Goal: Task Accomplishment & Management: Use online tool/utility

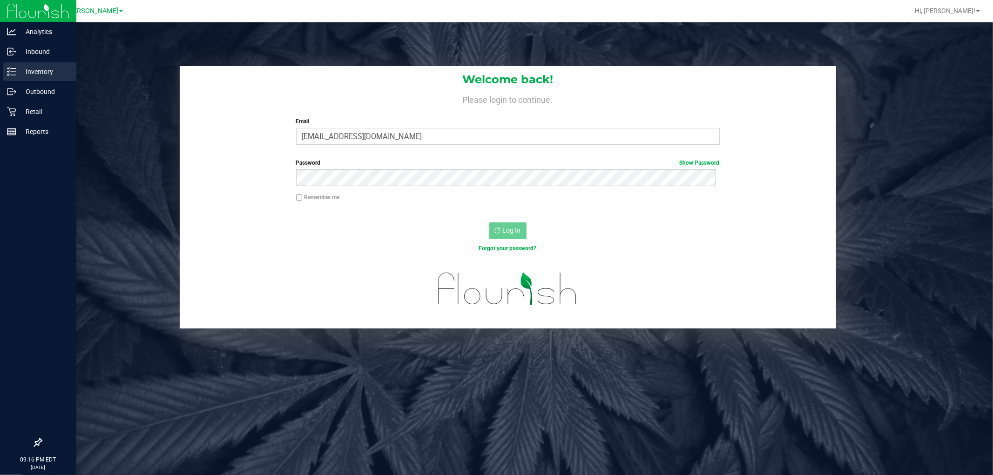
click at [47, 77] on div "Inventory" at bounding box center [40, 71] width 74 height 19
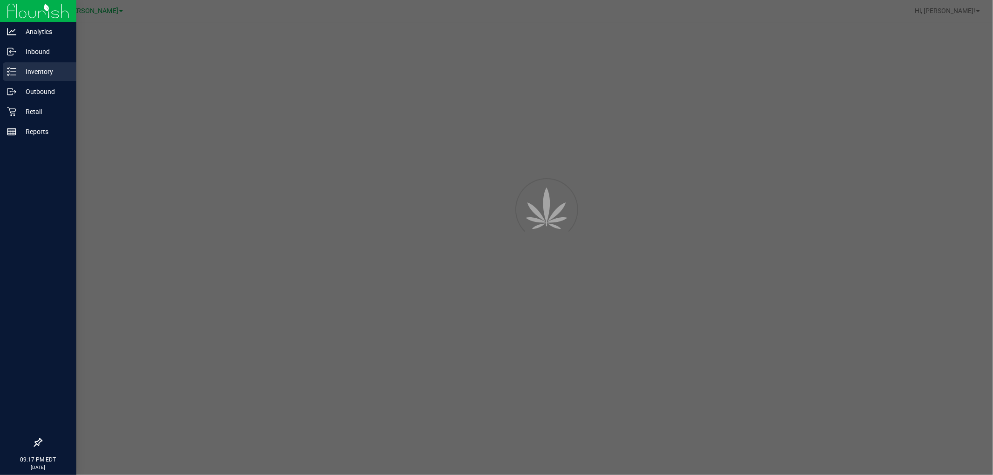
click at [31, 74] on p "Inventory" at bounding box center [44, 71] width 56 height 11
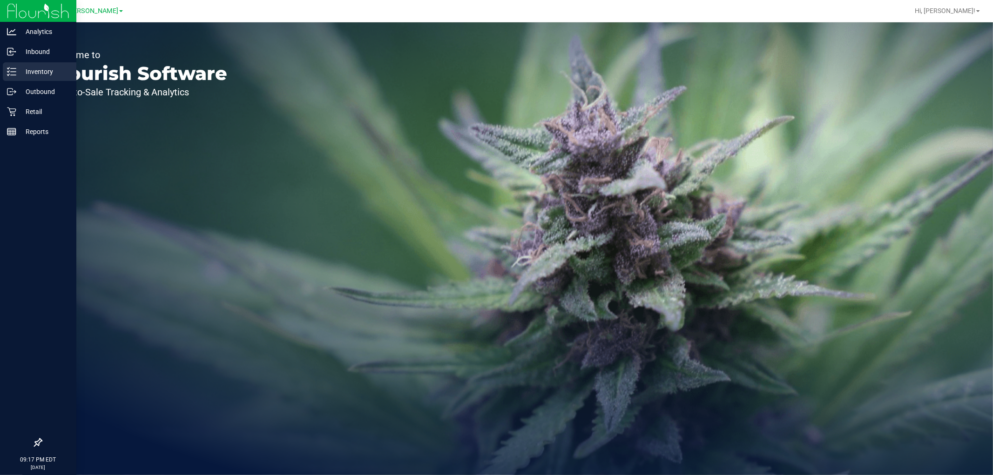
click at [30, 64] on div "Inventory" at bounding box center [40, 71] width 74 height 19
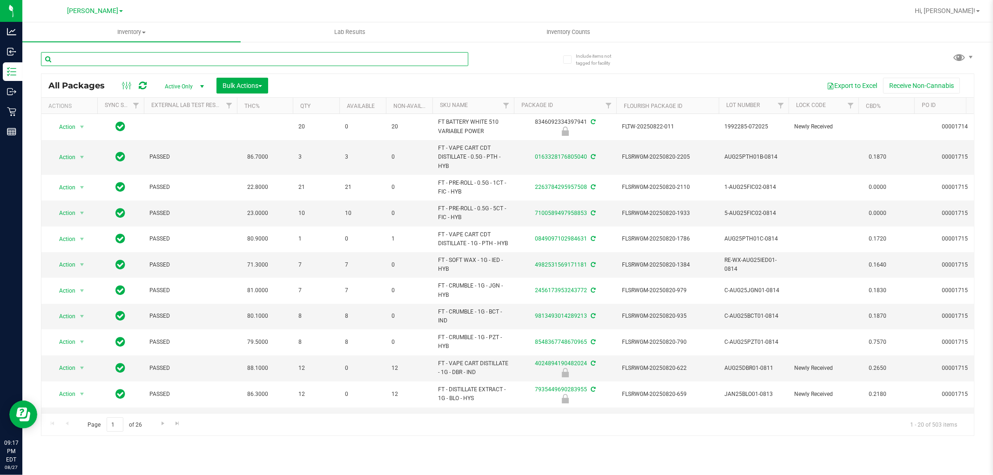
click at [224, 53] on input "text" at bounding box center [254, 59] width 427 height 14
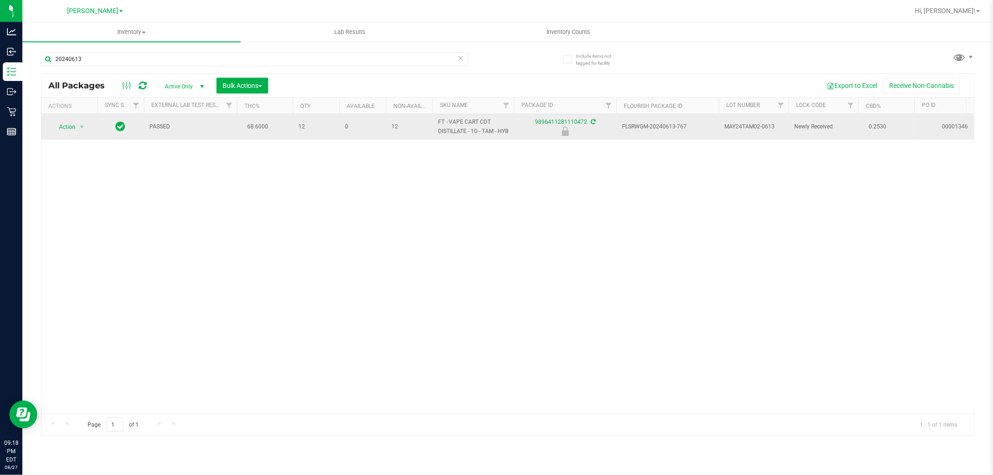
drag, startPoint x: 457, startPoint y: 143, endPoint x: 429, endPoint y: 121, distance: 35.5
click at [429, 121] on tr "Action Action Edit attributes Global inventory Locate package Package audit log…" at bounding box center [909, 127] width 1736 height 26
type input "FT - VAPE CART CDT DISTILLATE - 1G - TAM - HYB"
click at [70, 132] on span "Action" at bounding box center [63, 127] width 25 height 13
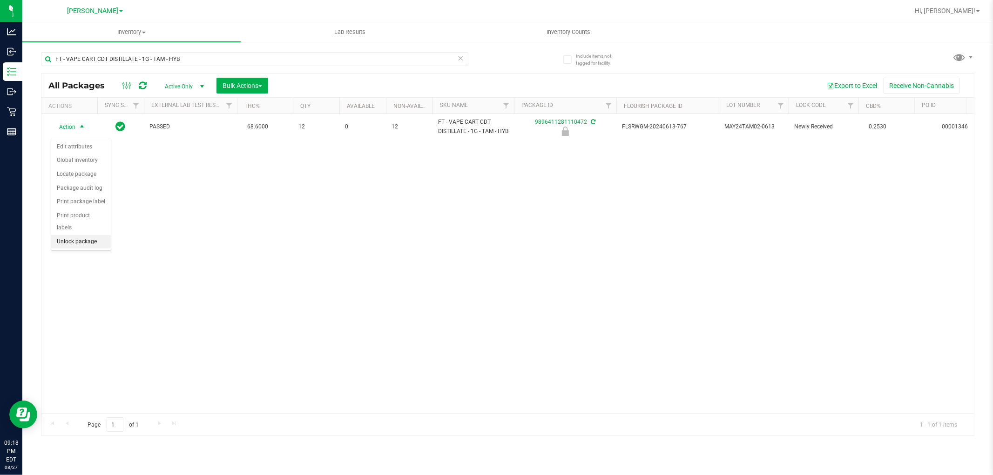
click at [89, 241] on li "Unlock package" at bounding box center [81, 242] width 60 height 14
